Goal: Information Seeking & Learning: Check status

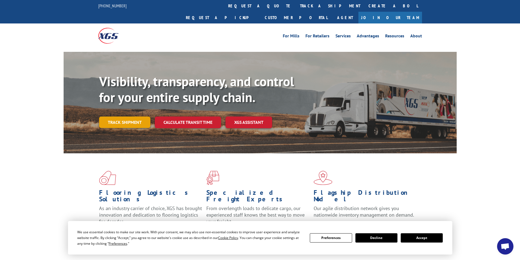
click at [109, 117] on link "Track shipment" at bounding box center [124, 122] width 51 height 11
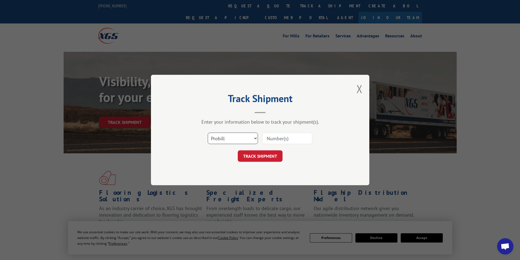
click at [217, 141] on select "Select category... Probill BOL PO" at bounding box center [233, 138] width 50 height 11
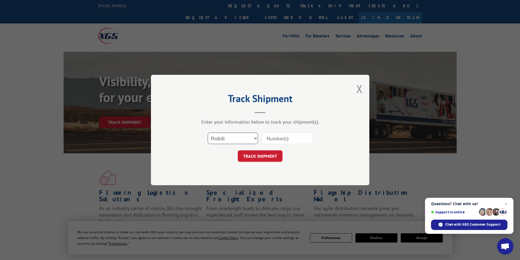
select select "bol"
click at [208, 133] on select "Select category... Probill BOL PO" at bounding box center [233, 138] width 50 height 11
click at [287, 138] on input at bounding box center [287, 138] width 50 height 11
paste input "COR99889709"
type input "COR99889709"
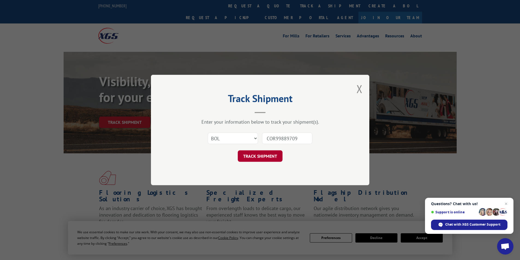
click at [265, 151] on button "TRACK SHIPMENT" at bounding box center [260, 155] width 45 height 11
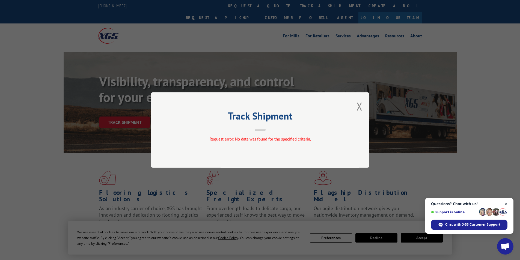
click at [505, 202] on span "Close chat" at bounding box center [506, 204] width 7 height 7
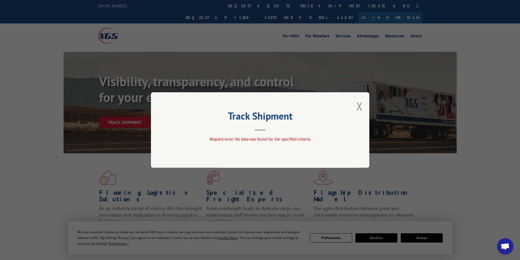
click at [354, 106] on div "Track Shipment Request error: No data was found for the specified criteria." at bounding box center [260, 130] width 218 height 76
click at [361, 107] on button "Close modal" at bounding box center [359, 106] width 6 height 14
